Goal: Transaction & Acquisition: Register for event/course

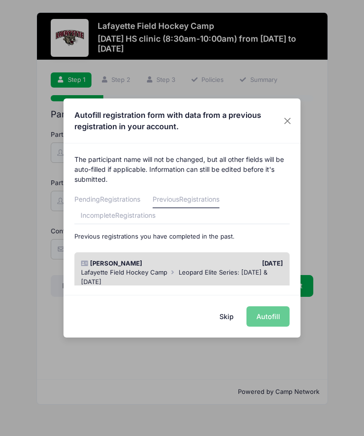
click at [268, 287] on div "[DATE] - [DATE]" at bounding box center [182, 291] width 202 height 9
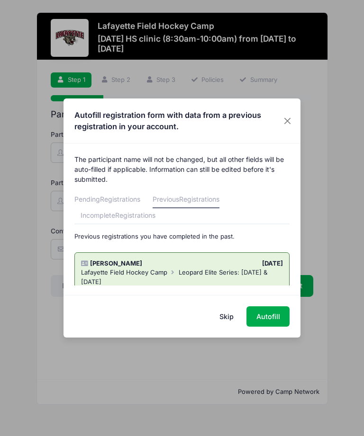
click at [277, 317] on button "Autofill" at bounding box center [267, 317] width 43 height 20
type input "[EMAIL_ADDRESS][DOMAIN_NAME]"
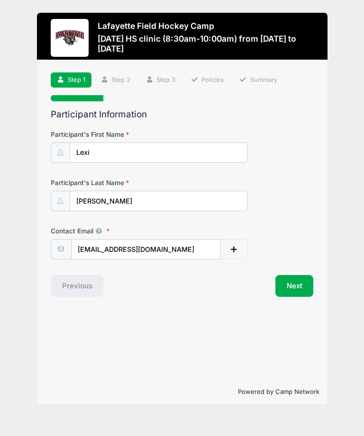
click at [313, 285] on button "Next" at bounding box center [294, 286] width 38 height 22
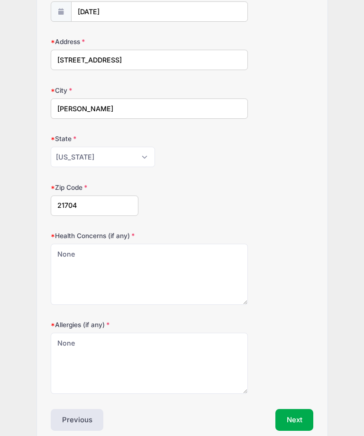
scroll to position [338, 0]
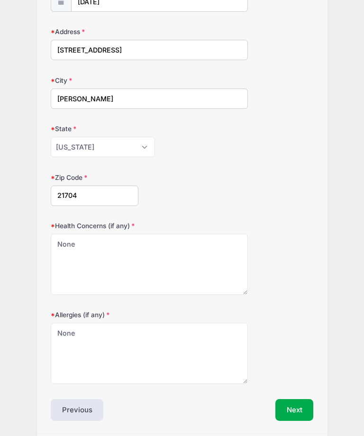
click at [294, 405] on button "Next" at bounding box center [294, 410] width 38 height 22
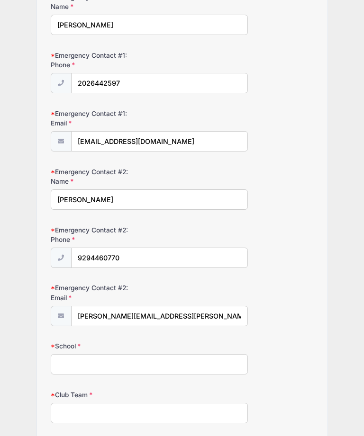
scroll to position [322, 0]
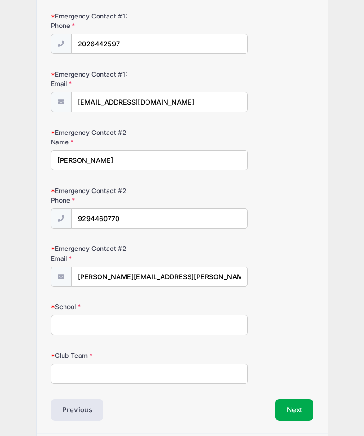
click at [292, 404] on button "Next" at bounding box center [294, 410] width 38 height 22
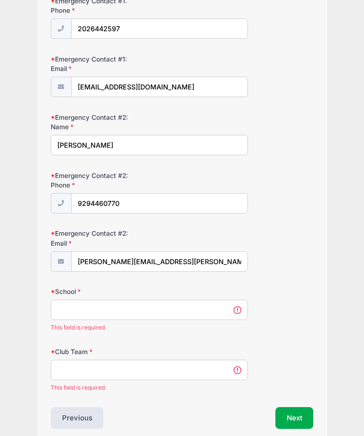
scroll to position [0, 0]
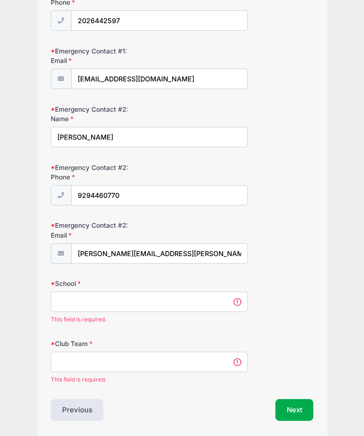
click at [67, 299] on input "School" at bounding box center [149, 302] width 197 height 20
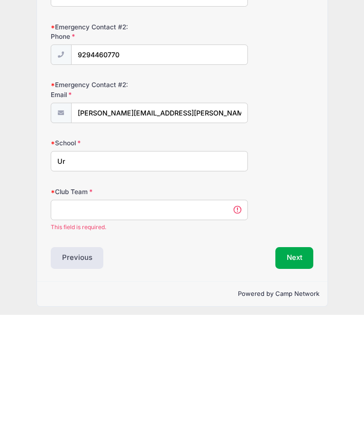
scroll to position [364, 0]
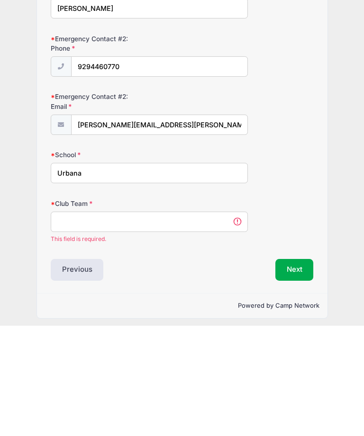
click at [72, 322] on input "Club Team" at bounding box center [149, 332] width 197 height 20
click at [98, 273] on input "Urbana" at bounding box center [149, 283] width 197 height 20
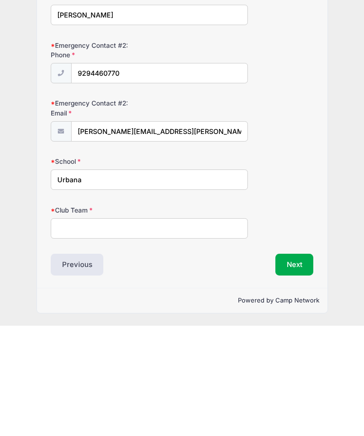
scroll to position [353, 0]
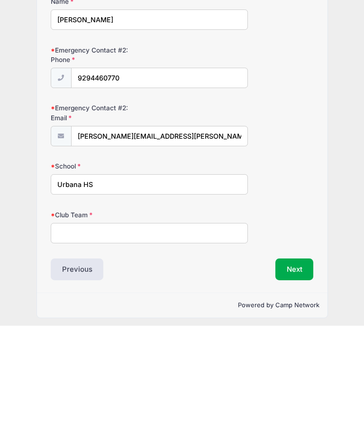
type input "Urbana HS"
click at [69, 334] on input "Club Team" at bounding box center [149, 344] width 197 height 20
type input "[US_STATE] Wolves"
click at [296, 369] on button "Next" at bounding box center [294, 380] width 38 height 22
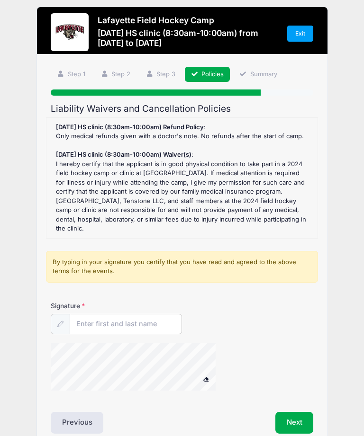
scroll to position [0, 0]
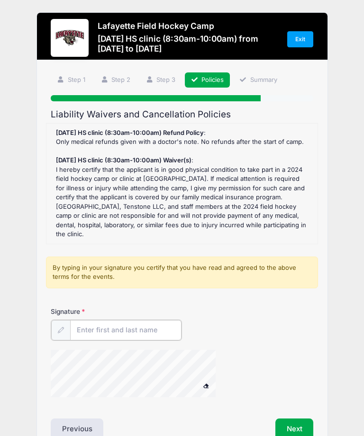
click at [98, 320] on input "Signature" at bounding box center [125, 330] width 111 height 20
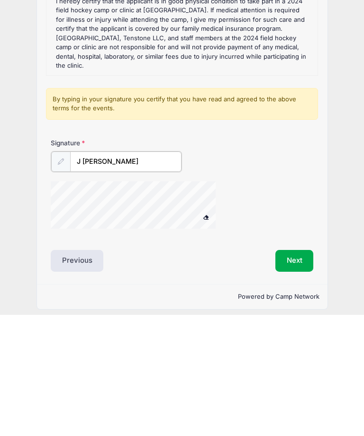
type input "J [PERSON_NAME]"
click at [307, 371] on button "Next" at bounding box center [294, 382] width 38 height 22
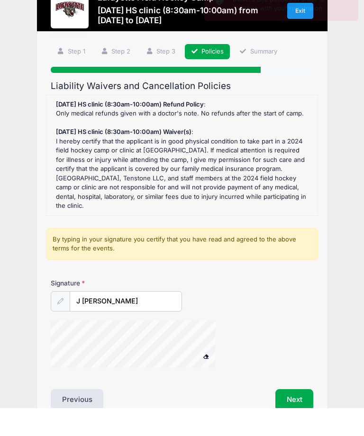
scroll to position [29, 0]
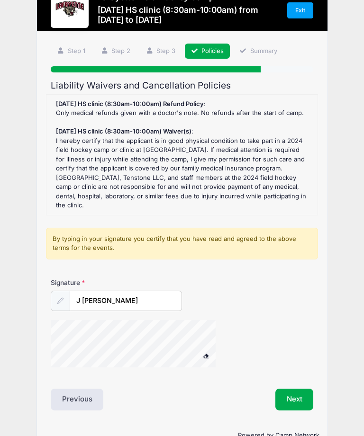
click at [61, 298] on icon at bounding box center [60, 301] width 6 height 6
click at [64, 295] on div at bounding box center [60, 301] width 19 height 20
click at [108, 294] on input "J [PERSON_NAME]" at bounding box center [125, 301] width 111 height 20
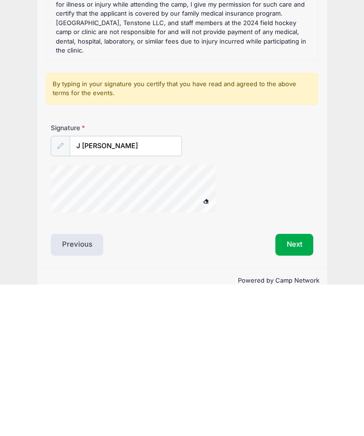
click at [296, 386] on button "Next" at bounding box center [294, 397] width 38 height 22
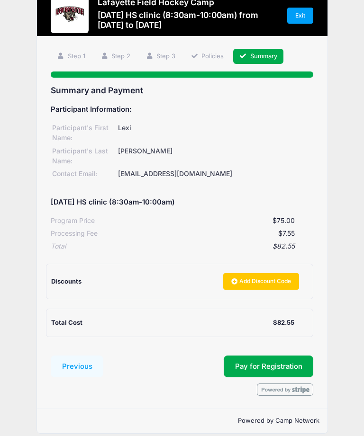
scroll to position [27, 0]
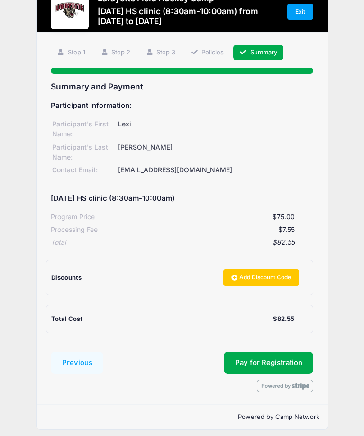
click at [299, 352] on button "Pay for Registration" at bounding box center [269, 363] width 90 height 22
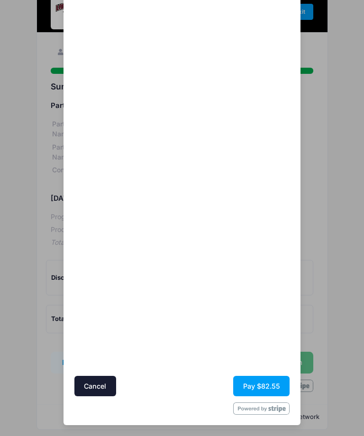
scroll to position [91, 0]
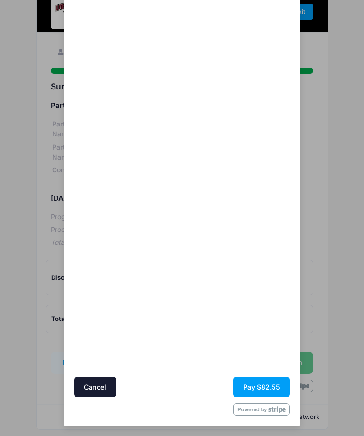
click at [264, 383] on button "Pay $82.55" at bounding box center [261, 387] width 56 height 20
click at [266, 388] on div "Cancel Pay $82.55" at bounding box center [182, 387] width 216 height 20
